Goal: Transaction & Acquisition: Book appointment/travel/reservation

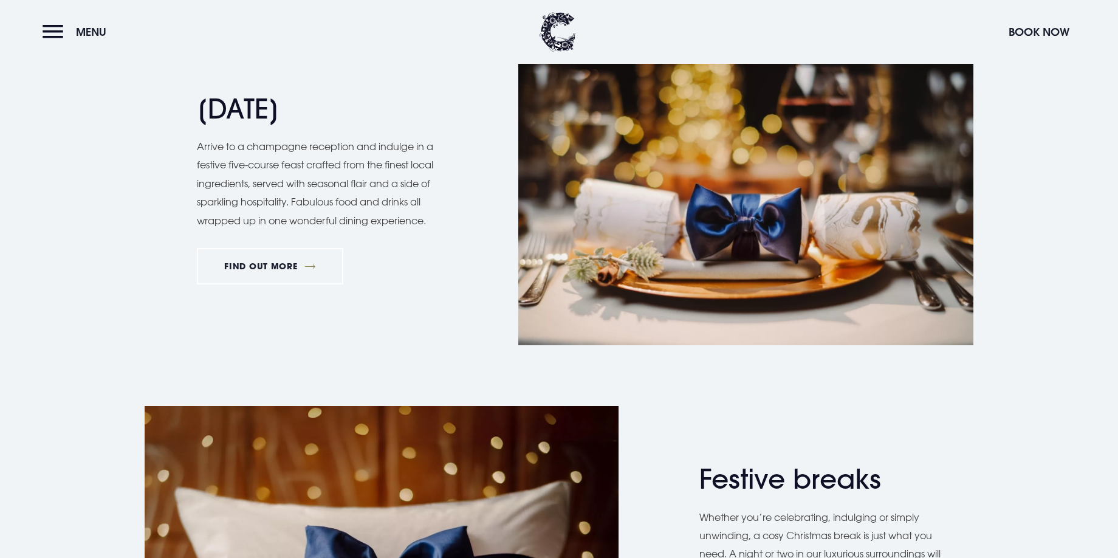
scroll to position [1418, 0]
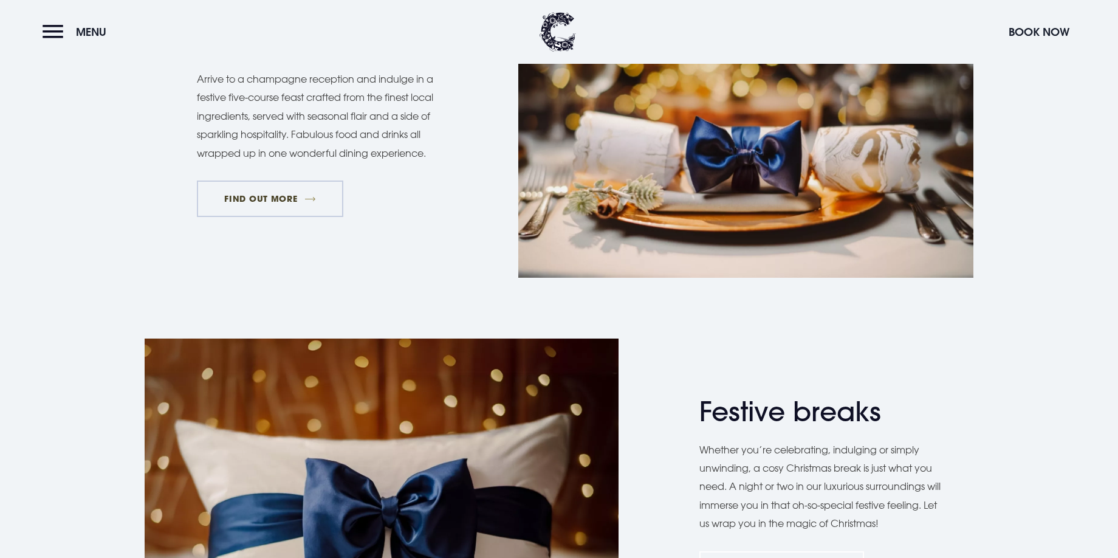
click at [254, 196] on link "FIND OUT MORE" at bounding box center [270, 198] width 146 height 36
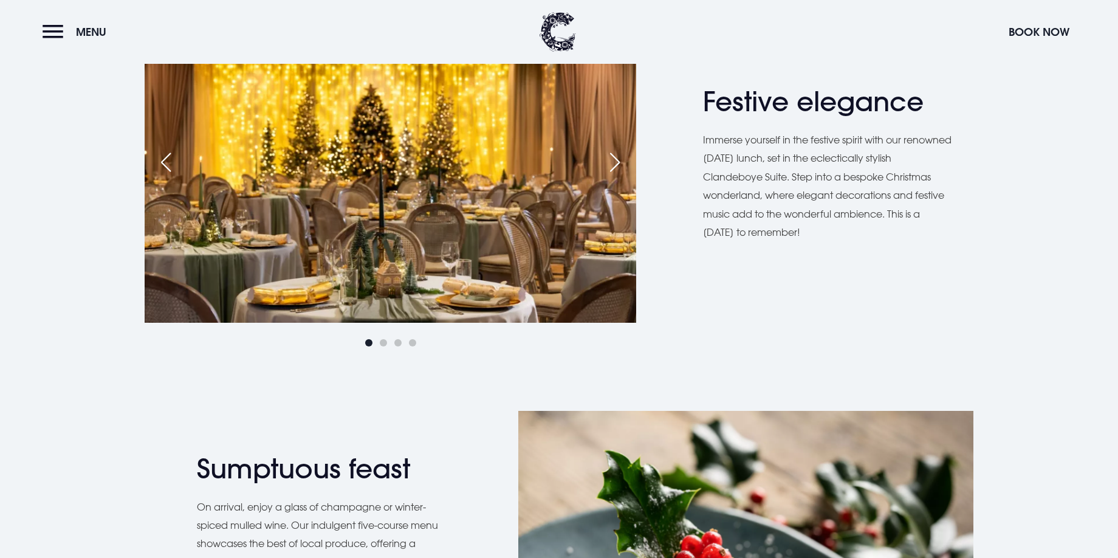
scroll to position [719, 0]
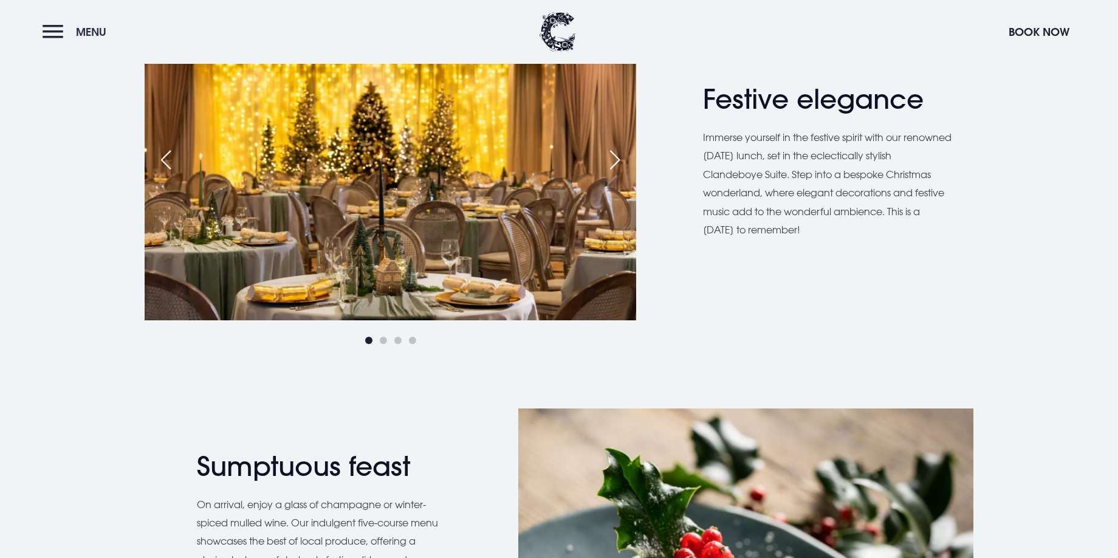
click at [53, 32] on button "Menu" at bounding box center [78, 32] width 70 height 26
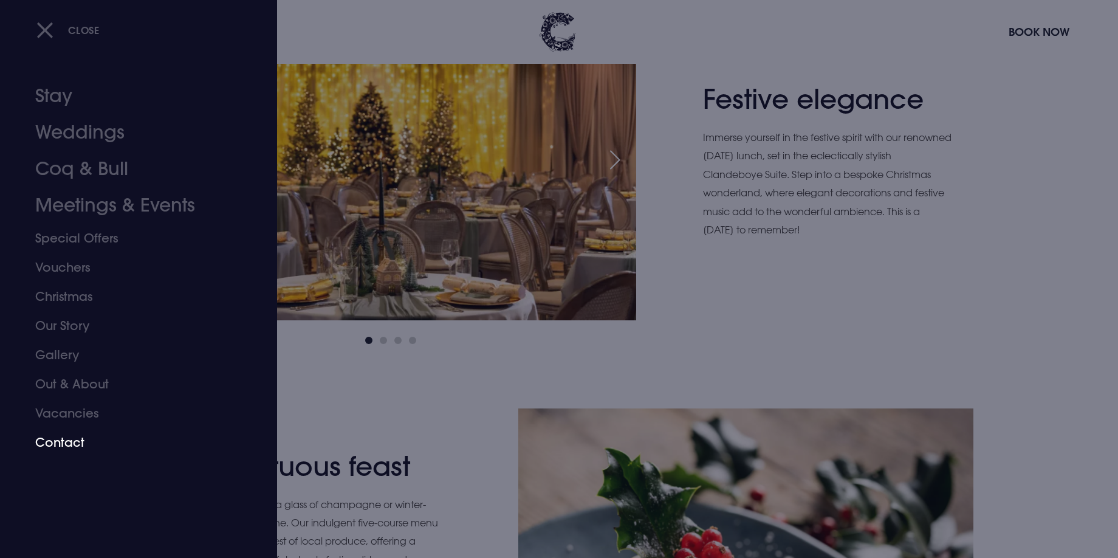
click at [70, 445] on link "Contact" at bounding box center [131, 442] width 192 height 29
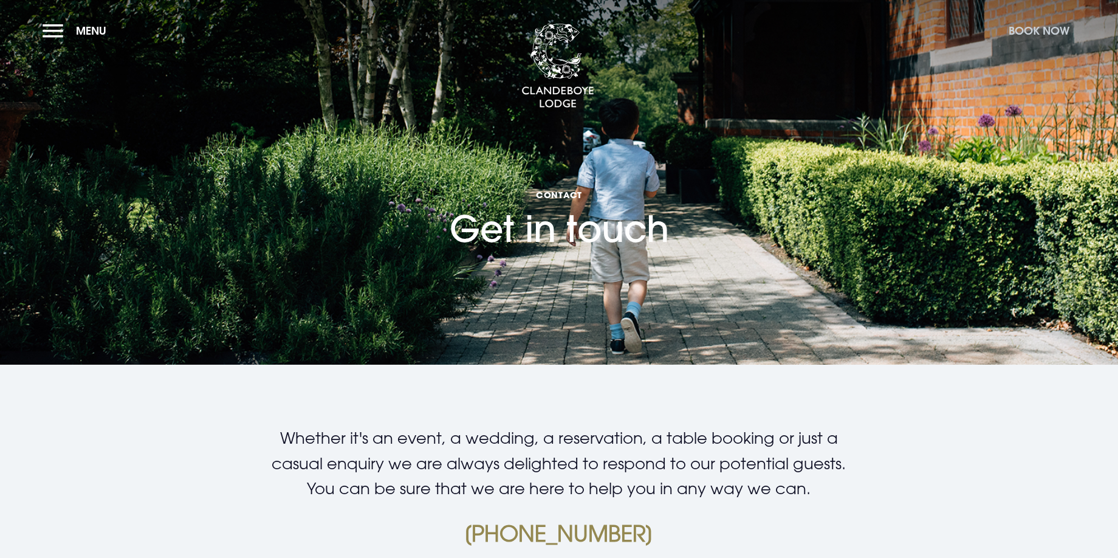
click at [1046, 31] on button "Book Now" at bounding box center [1038, 31] width 73 height 26
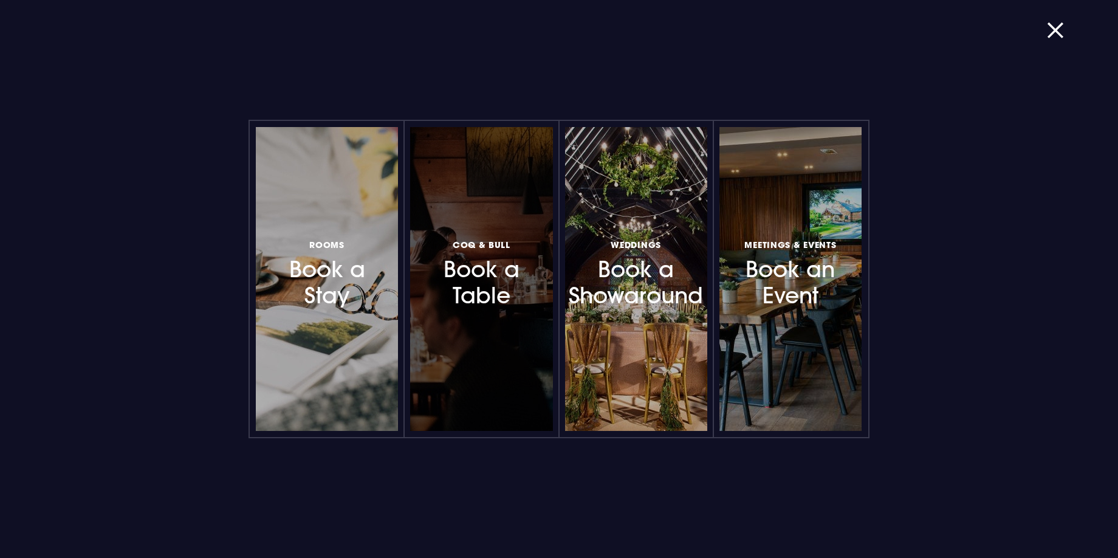
click at [477, 290] on h3 "Coq & Bull Book a Table" at bounding box center [481, 272] width 106 height 72
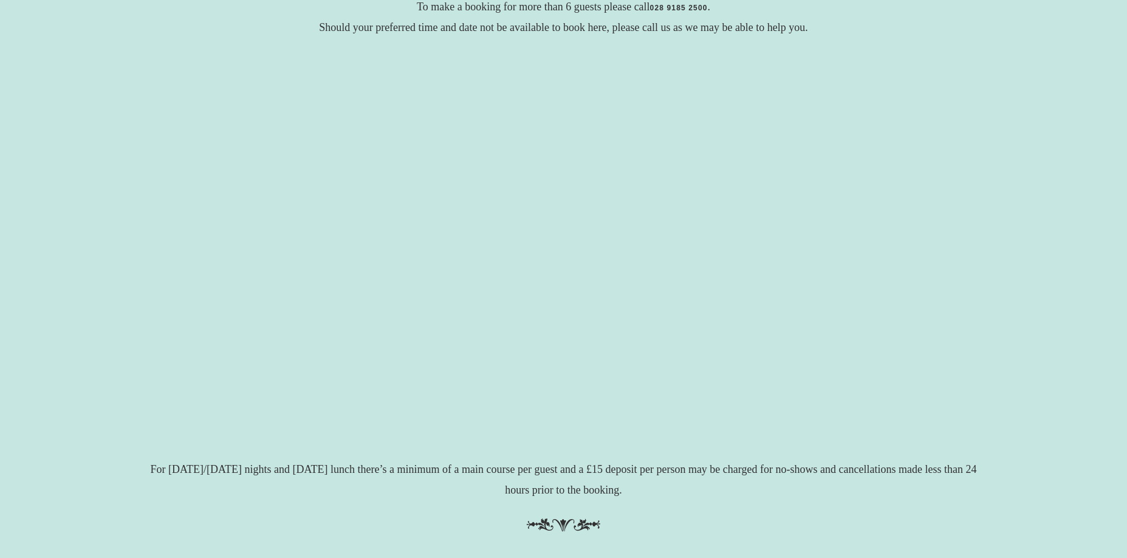
scroll to position [211, 0]
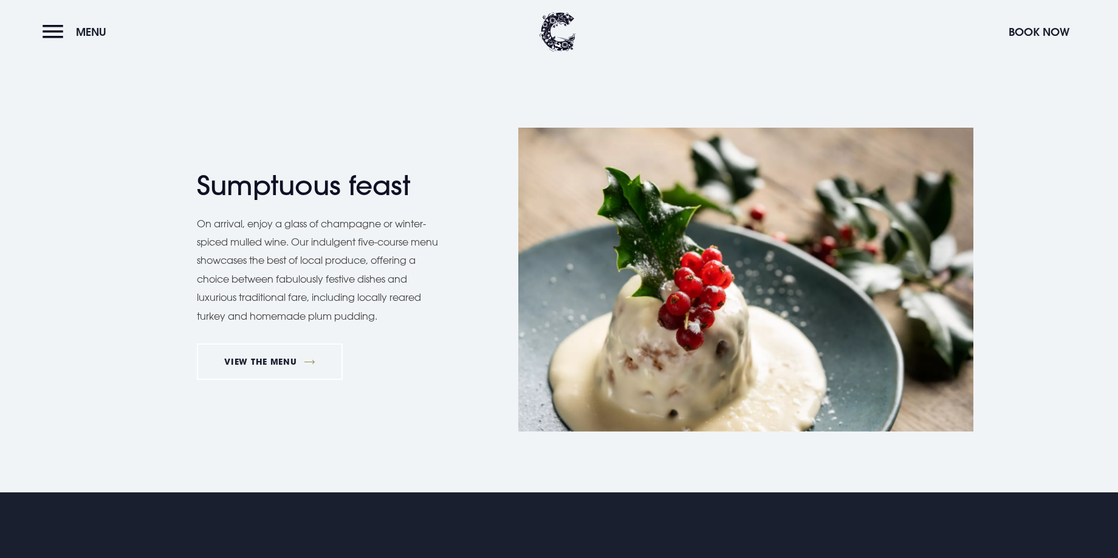
scroll to position [1015, 0]
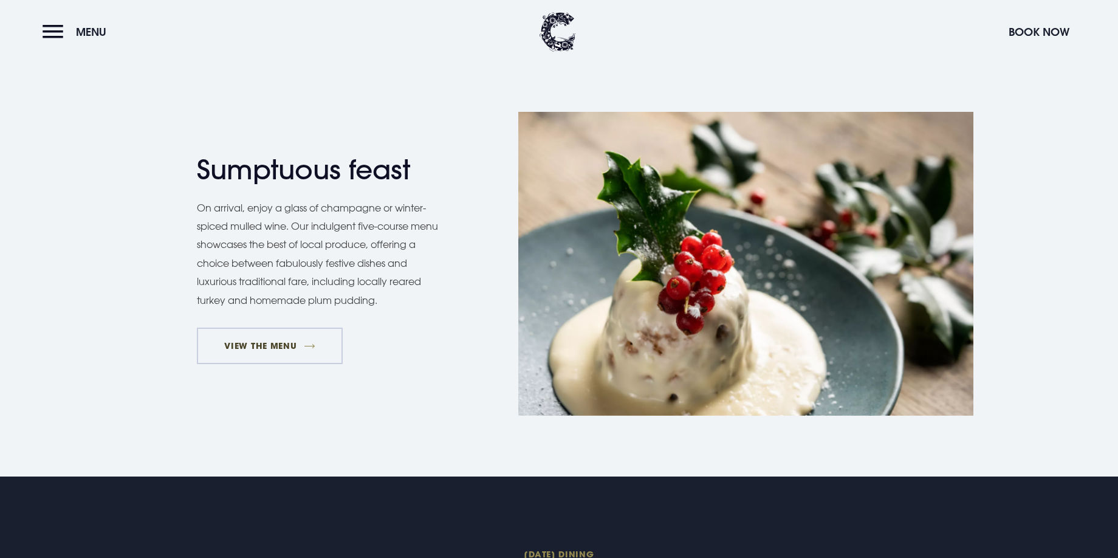
click at [271, 346] on link "VIEW THE MENU" at bounding box center [270, 345] width 146 height 36
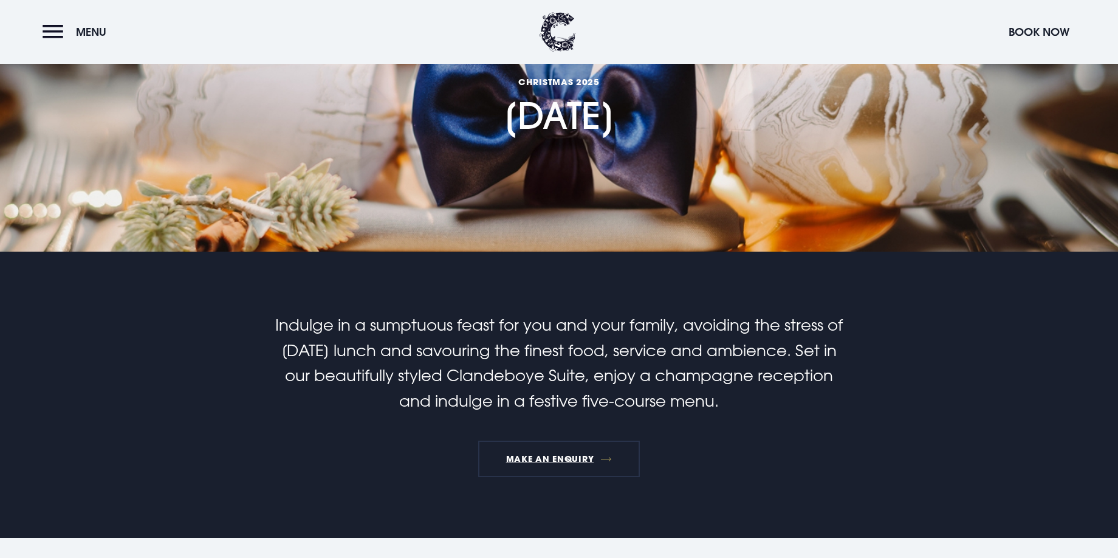
scroll to position [0, 0]
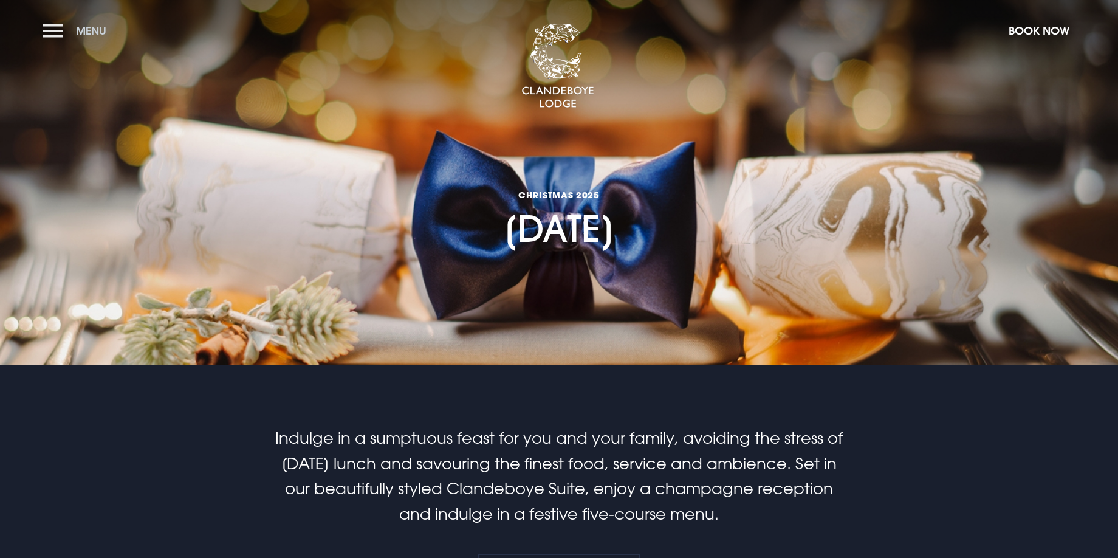
click at [56, 32] on button "Menu" at bounding box center [78, 31] width 70 height 26
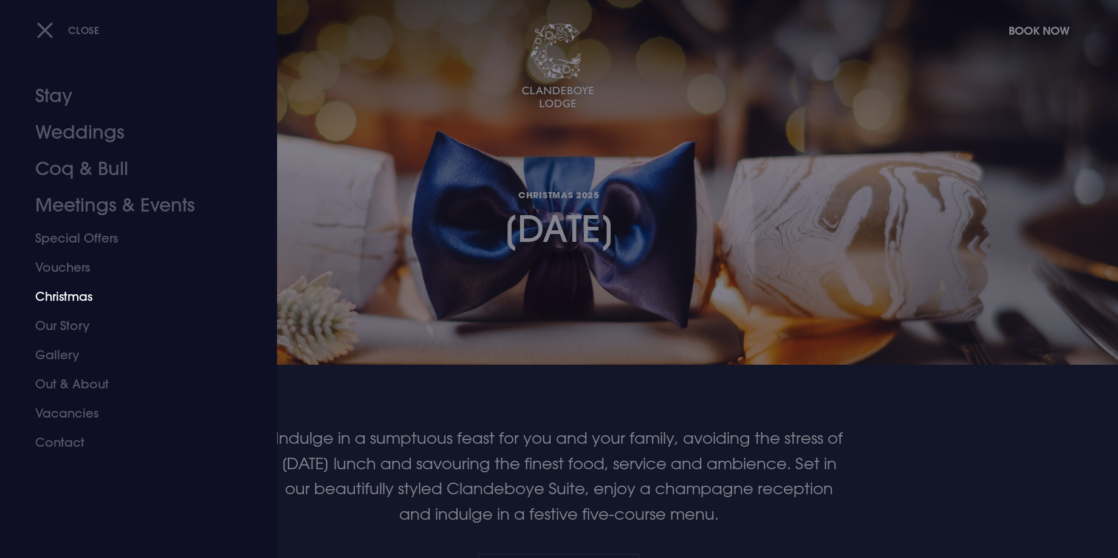
click at [72, 297] on link "Christmas" at bounding box center [131, 296] width 192 height 29
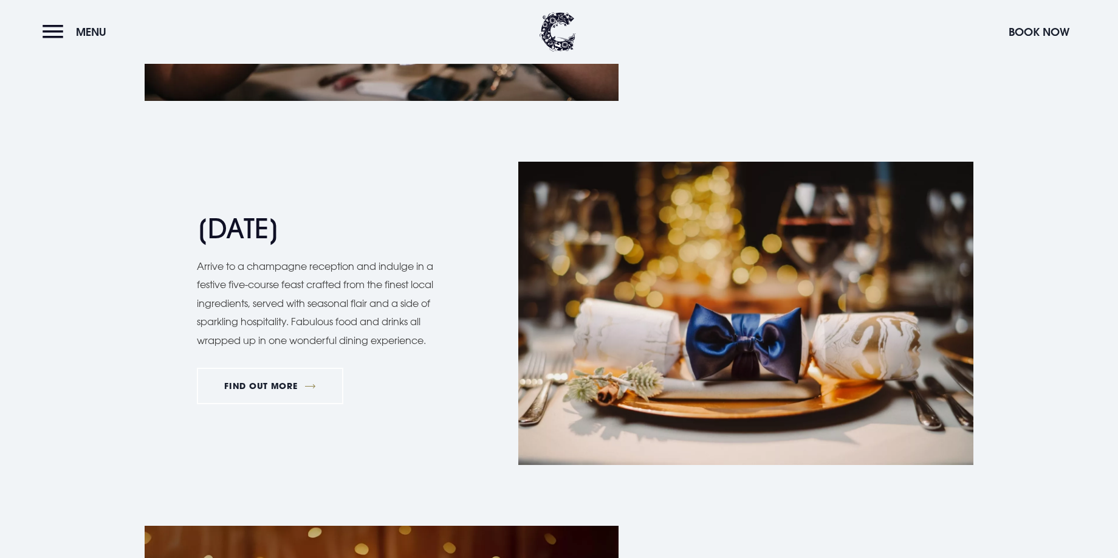
scroll to position [1224, 0]
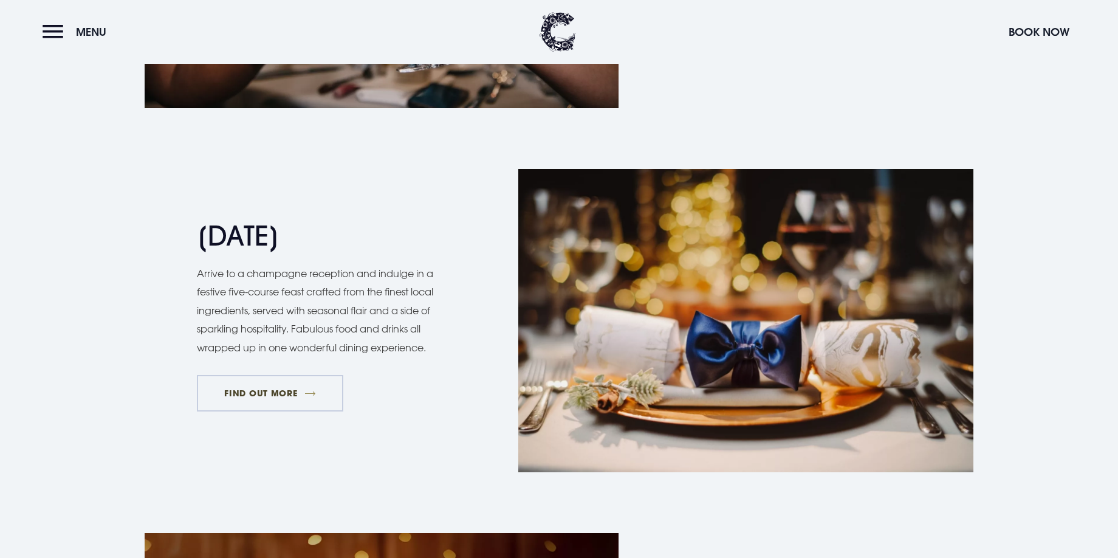
click at [284, 392] on link "FIND OUT MORE" at bounding box center [270, 393] width 146 height 36
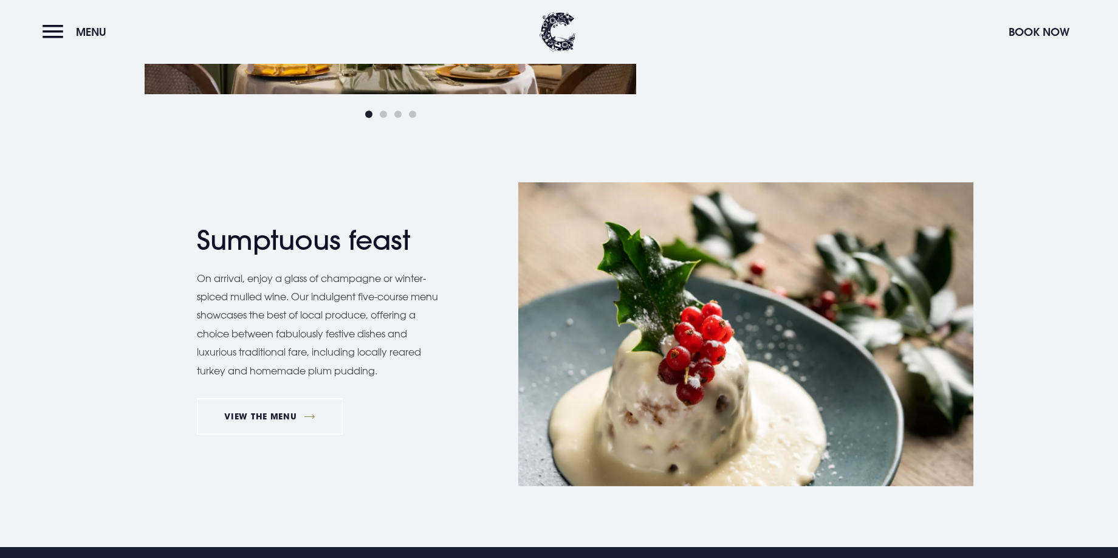
scroll to position [1009, 0]
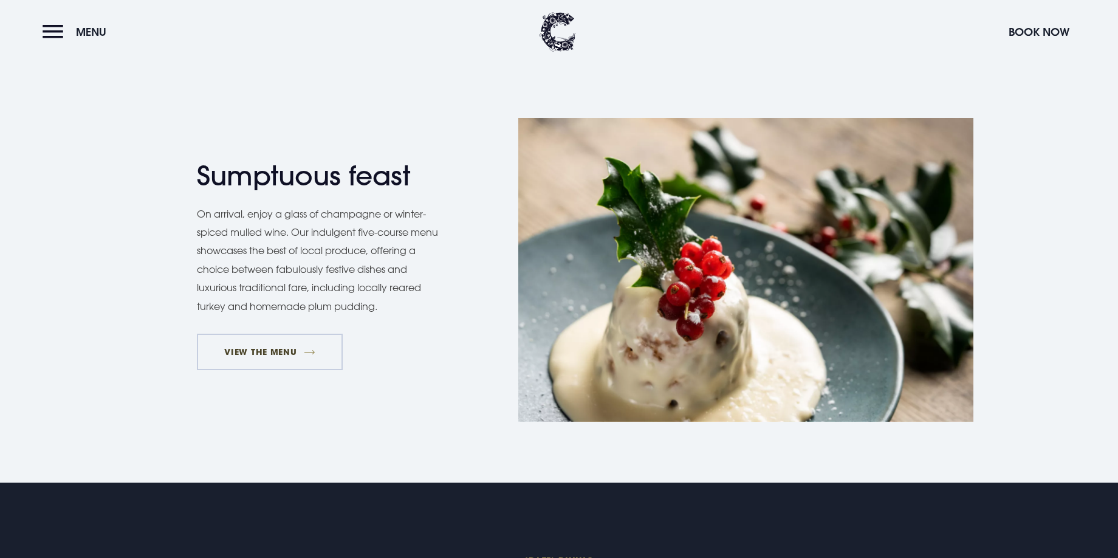
click at [275, 350] on link "VIEW THE MENU" at bounding box center [270, 352] width 146 height 36
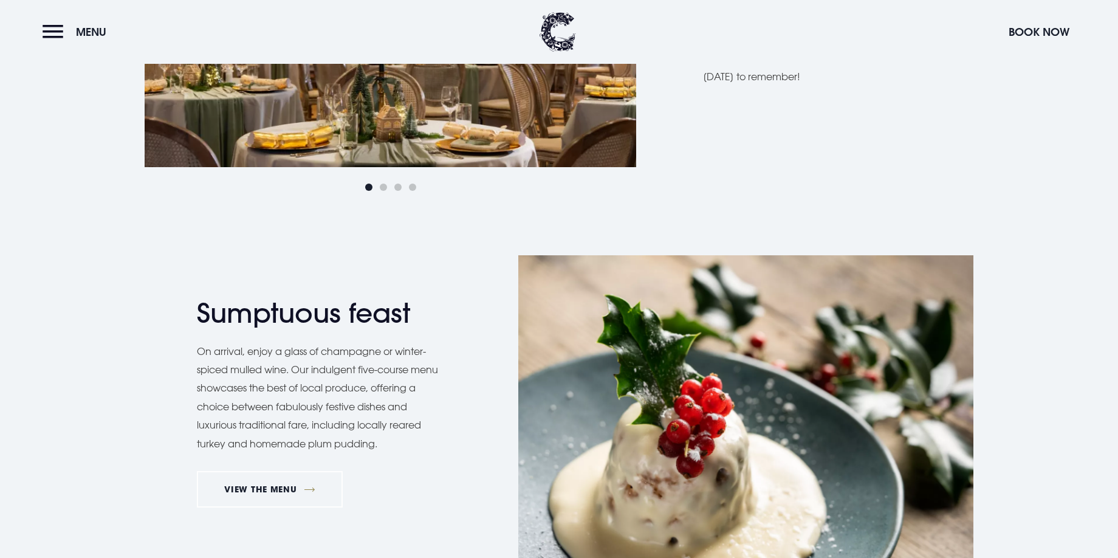
scroll to position [1103, 0]
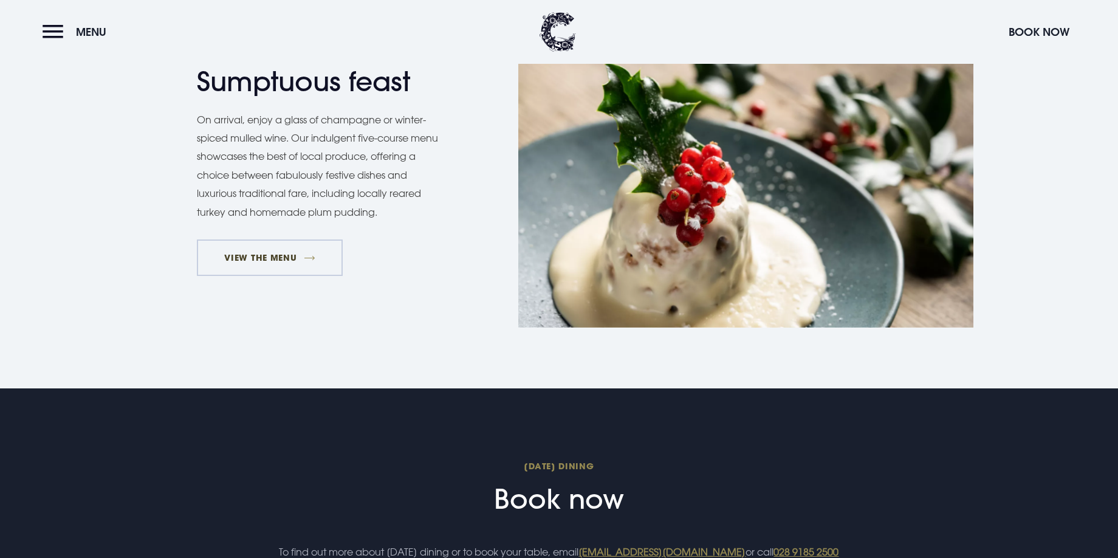
click at [248, 261] on link "VIEW THE MENU" at bounding box center [270, 257] width 146 height 36
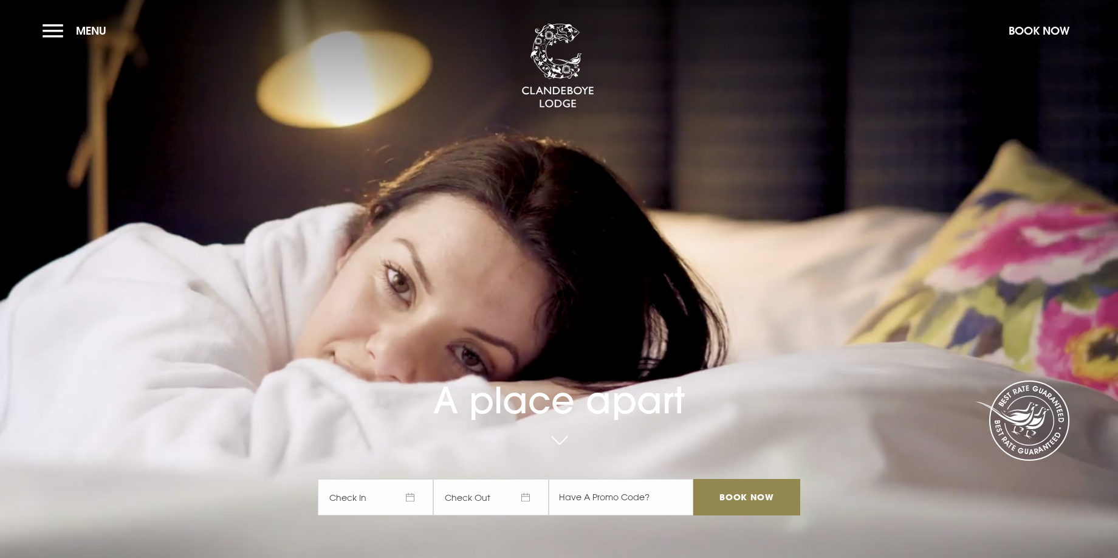
click at [412, 501] on span "Check In" at bounding box center [375, 497] width 115 height 36
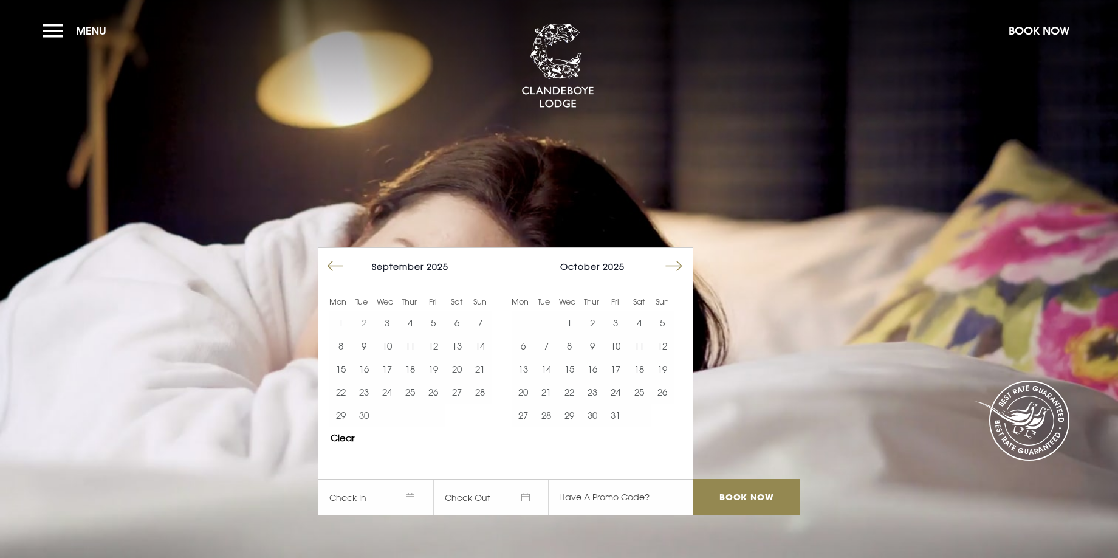
click at [681, 265] on button "Move forward to switch to the next month." at bounding box center [673, 266] width 23 height 23
click at [594, 392] on button "25" at bounding box center [592, 391] width 23 height 23
click at [623, 394] on button "26" at bounding box center [615, 391] width 23 height 23
click at [753, 495] on input "Book Now" at bounding box center [746, 497] width 107 height 36
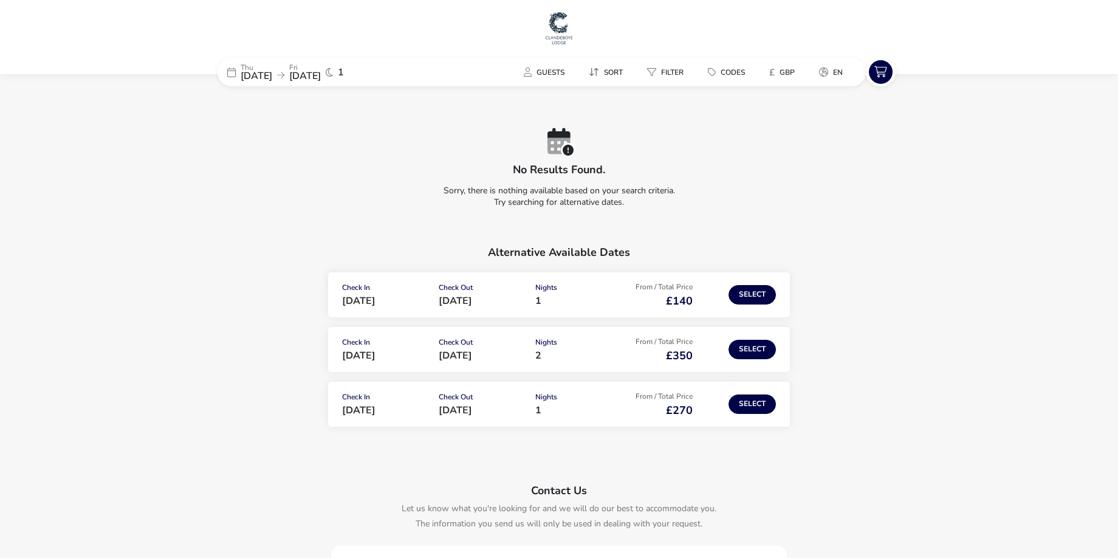
click at [256, 77] on span "25 Dec 2025" at bounding box center [257, 75] width 32 height 13
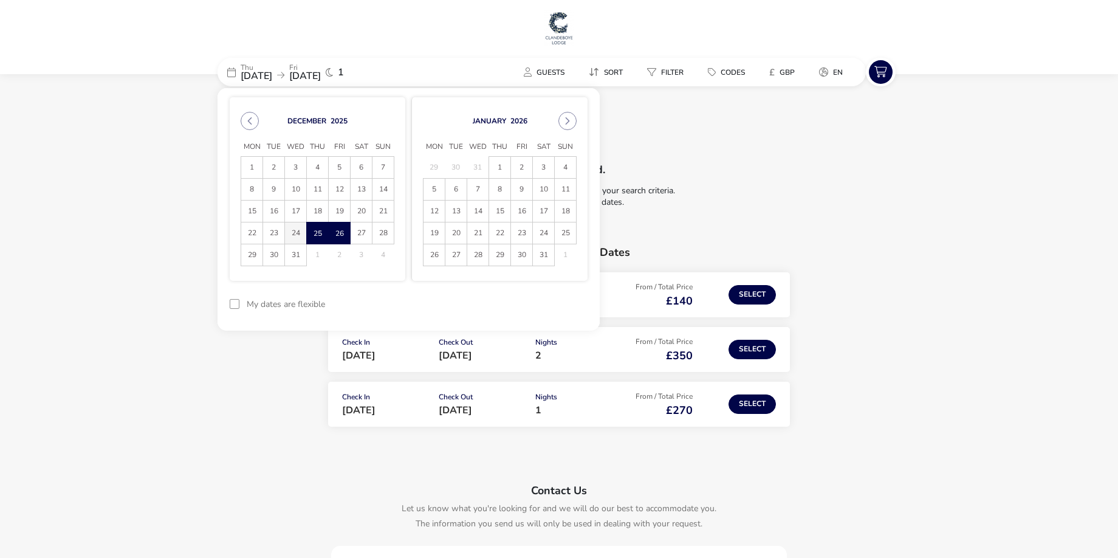
click at [298, 235] on span "24" at bounding box center [295, 232] width 21 height 21
click at [321, 231] on span "25" at bounding box center [317, 232] width 21 height 21
click at [557, 306] on button "Apply Dates" at bounding box center [550, 304] width 74 height 29
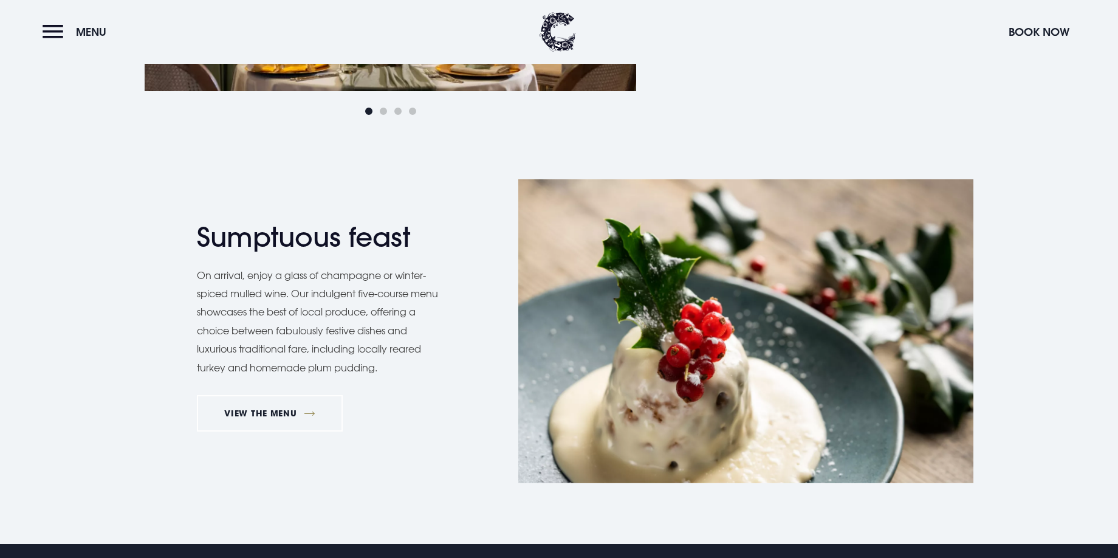
scroll to position [1171, 0]
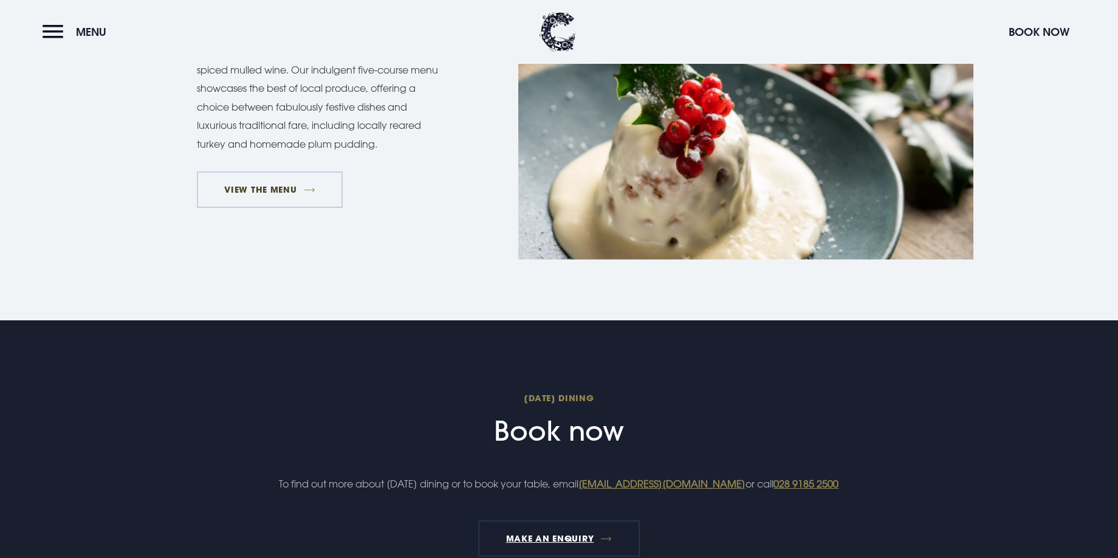
click at [271, 188] on link "VIEW THE MENU" at bounding box center [270, 189] width 146 height 36
